Goal: Task Accomplishment & Management: Complete application form

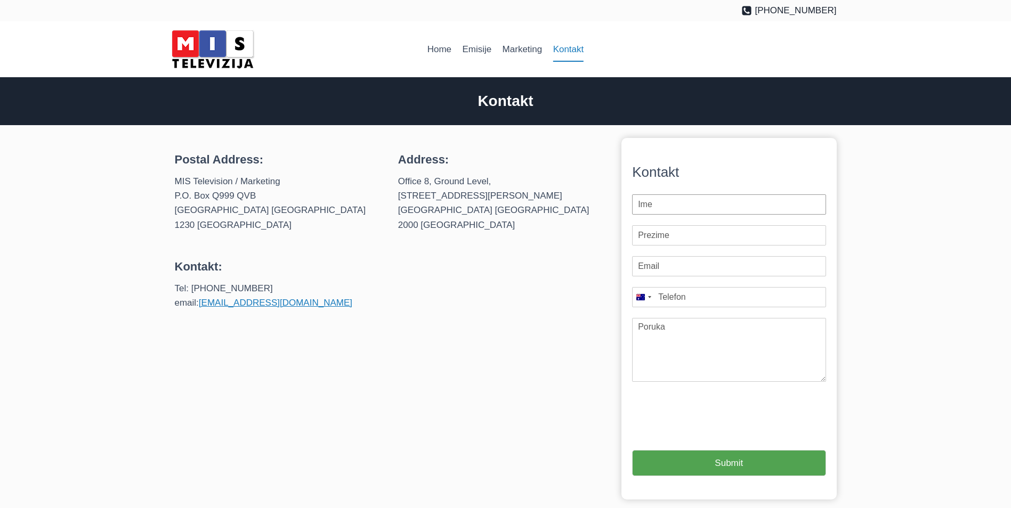
click at [638, 206] on input "First Name *" at bounding box center [728, 204] width 193 height 20
type input "[GEOGRAPHIC_DATA]"
type input "STRMOSLANIN"
type input "[EMAIL_ADDRESS][DOMAIN_NAME]"
type input "0423 910 801"
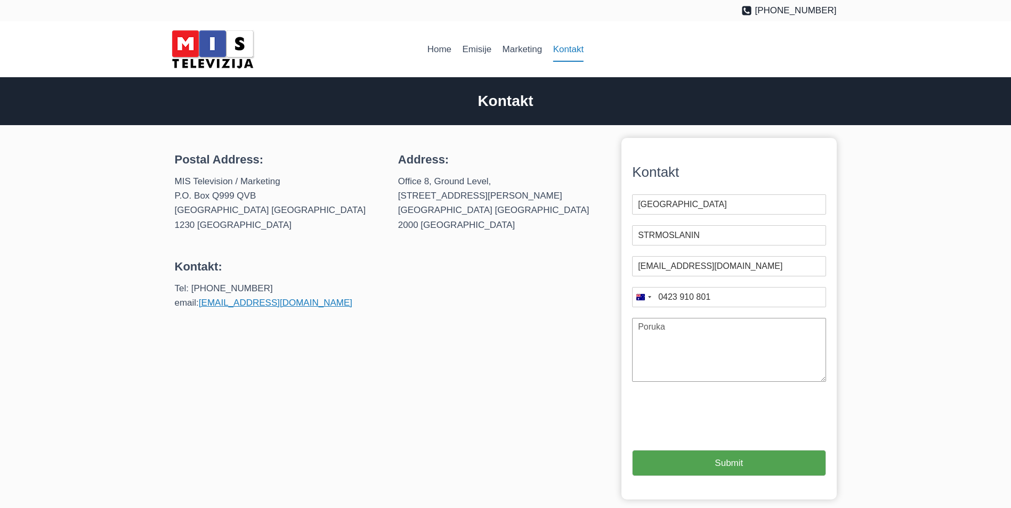
drag, startPoint x: 640, startPoint y: 329, endPoint x: 663, endPoint y: 328, distance: 22.9
click at [663, 328] on textarea "Message" at bounding box center [728, 350] width 193 height 64
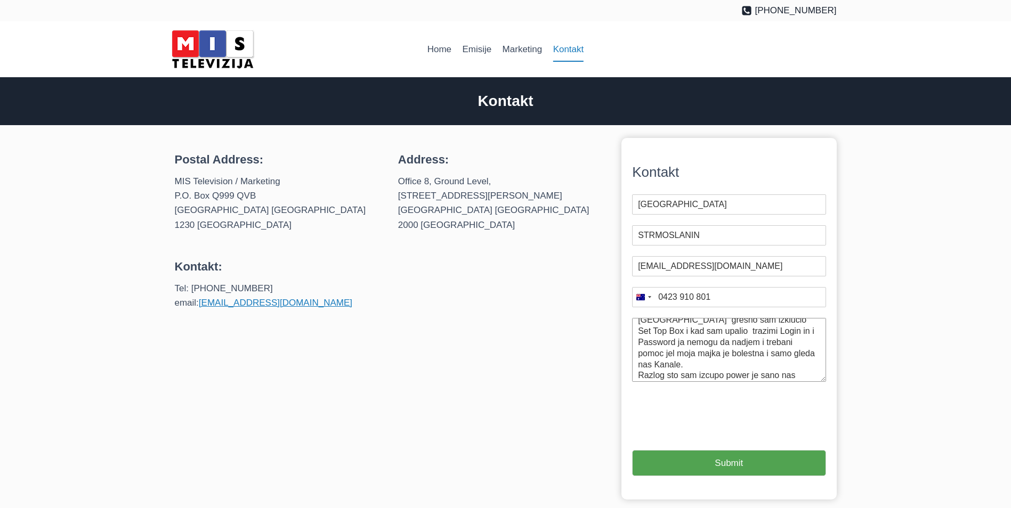
scroll to position [29, 0]
type textarea "Dobro Jutro izvinite ja se nalazim u [GEOGRAPHIC_DATA] gresno sam izklucio Set …"
type input "1"
click at [689, 458] on button "Submit" at bounding box center [728, 463] width 193 height 26
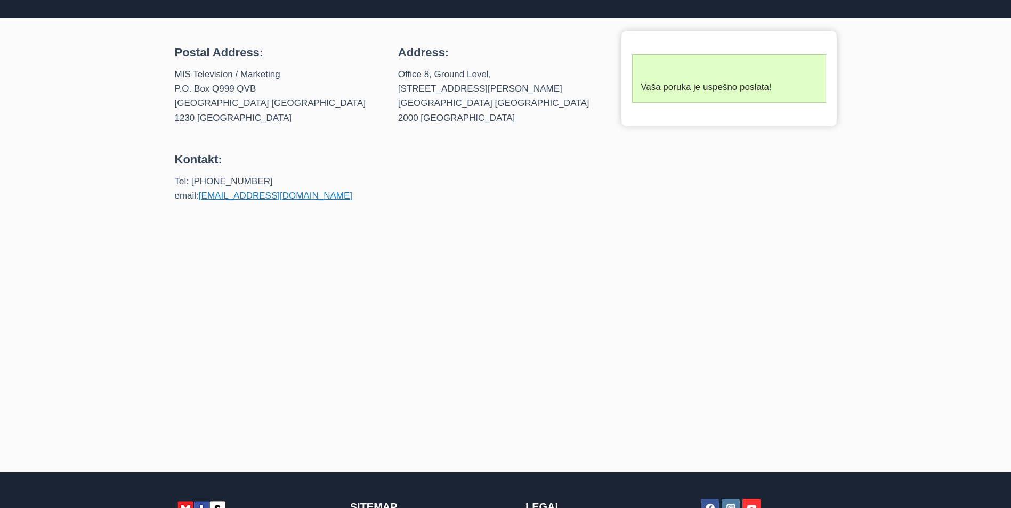
scroll to position [108, 0]
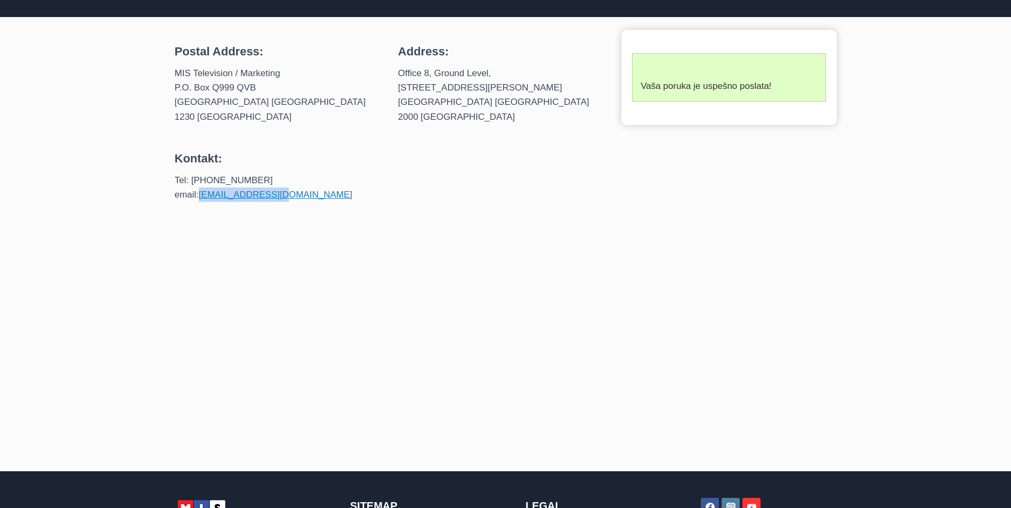
drag, startPoint x: 199, startPoint y: 181, endPoint x: 284, endPoint y: 184, distance: 85.3
click at [284, 185] on p "Tel: [PHONE_NUMBER] email: [EMAIL_ADDRESS][DOMAIN_NAME]" at bounding box center [278, 187] width 206 height 29
copy p "[EMAIL_ADDRESS][DOMAIN_NAME]"
